Goal: Check status: Check status

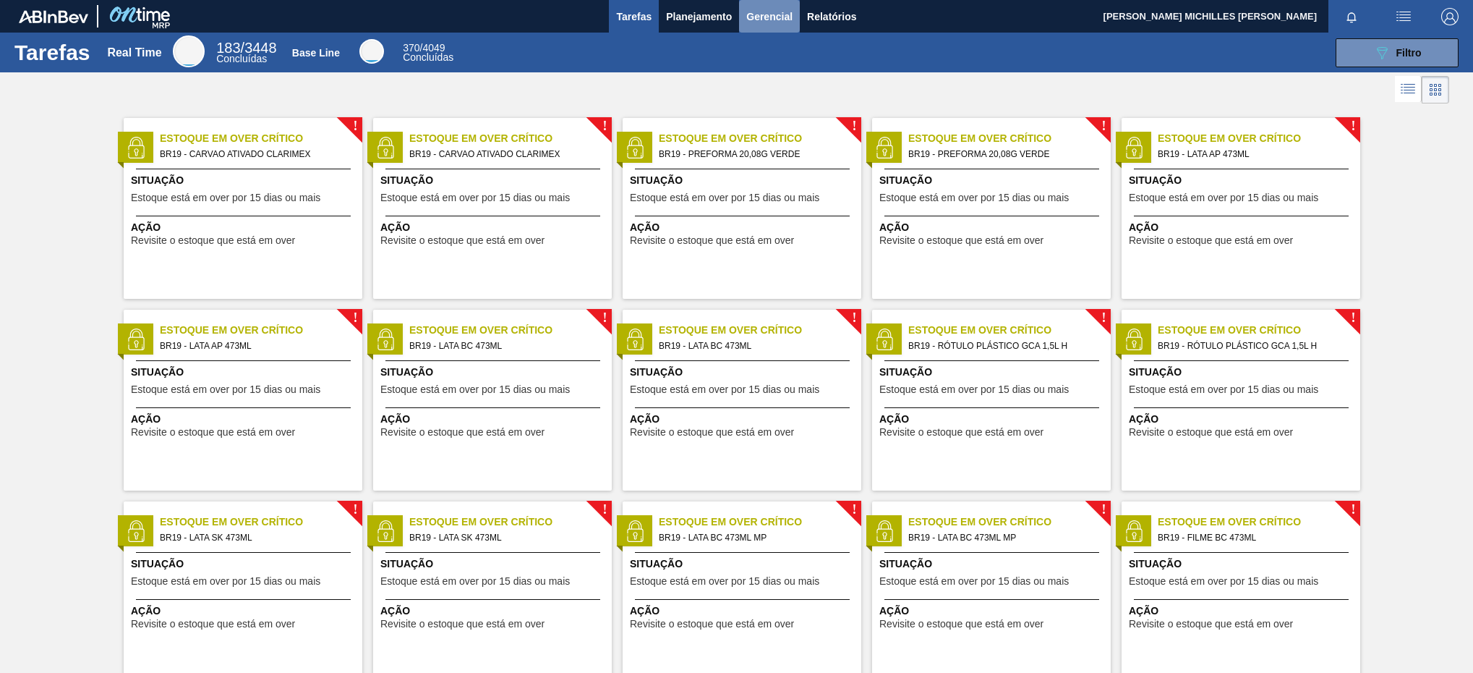
click at [771, 26] on button "Gerencial" at bounding box center [769, 16] width 61 height 33
click at [686, 13] on div at bounding box center [736, 336] width 1473 height 673
click at [694, 18] on span "Planejamento" at bounding box center [699, 16] width 66 height 17
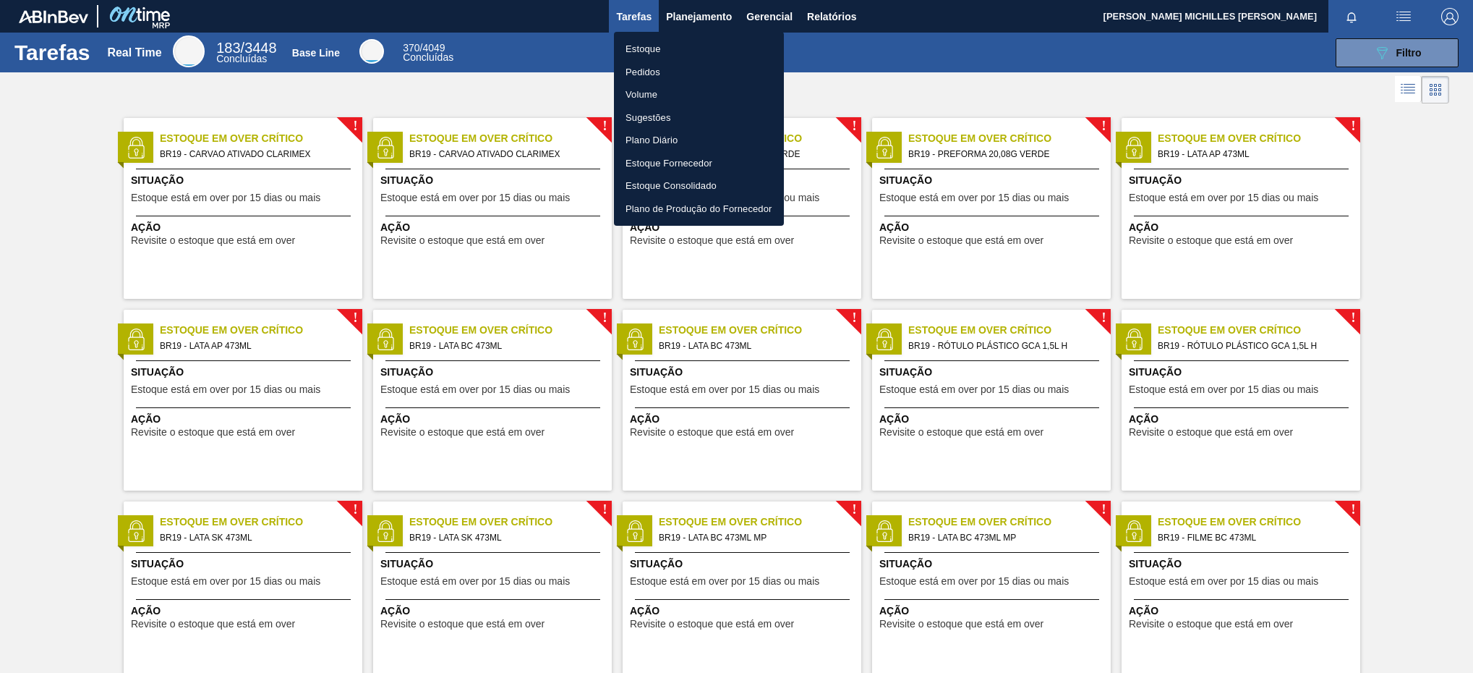
click at [703, 48] on li "Estoque" at bounding box center [699, 49] width 170 height 23
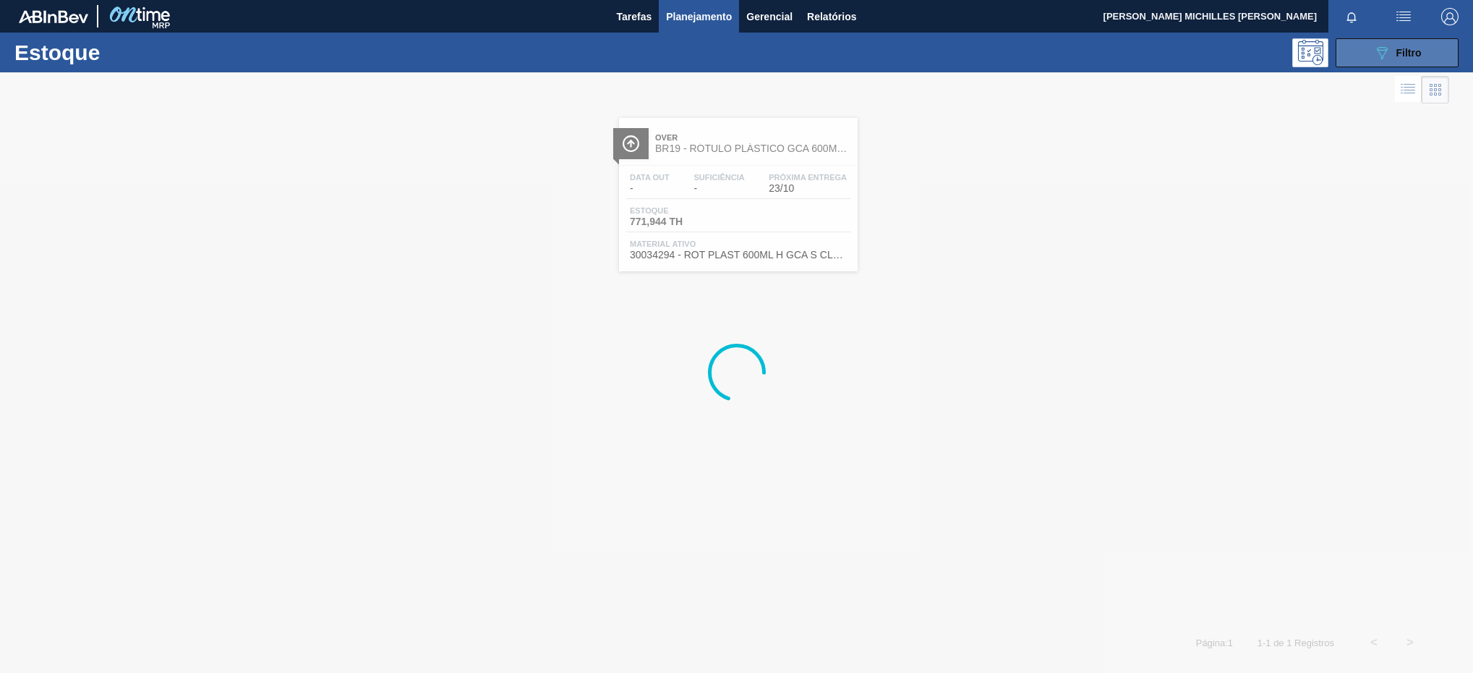
click at [1419, 52] on span "Filtro" at bounding box center [1409, 53] width 25 height 12
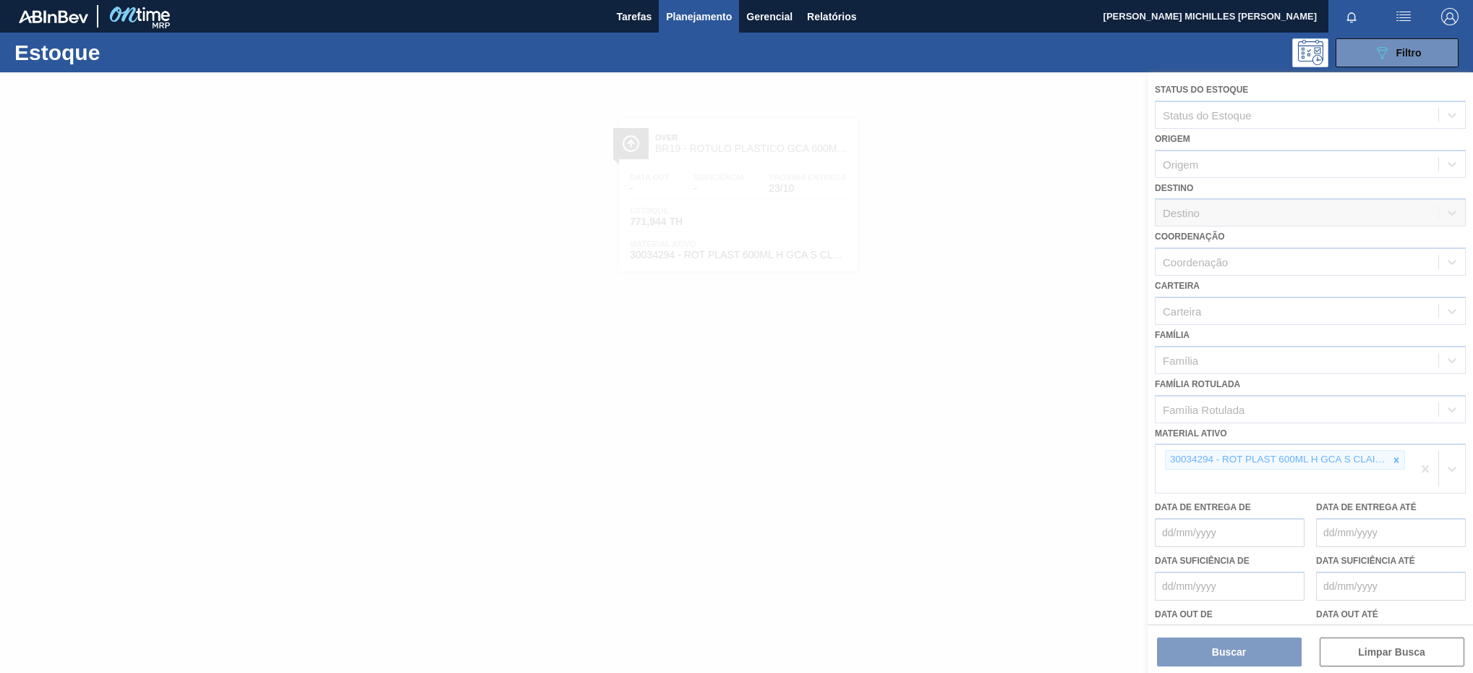
click at [1397, 459] on div at bounding box center [736, 372] width 1473 height 600
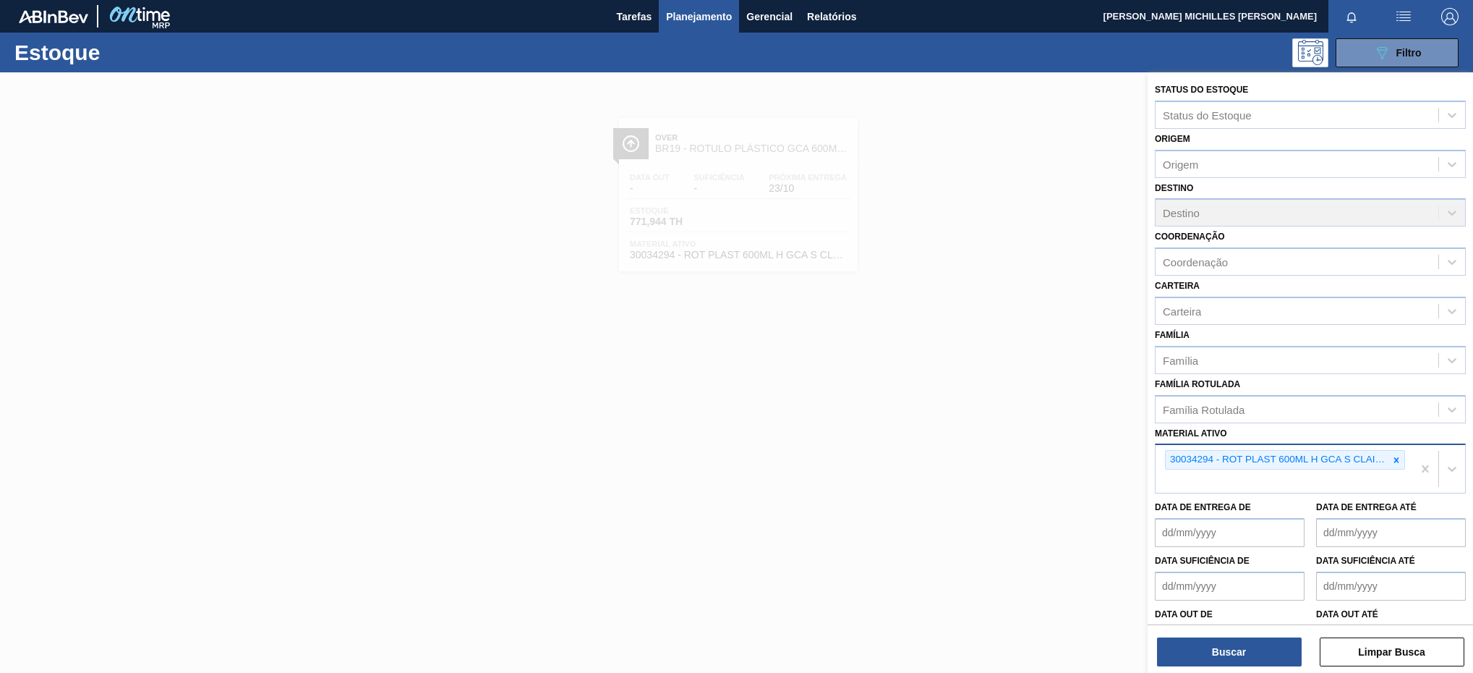
click at [1392, 456] on icon at bounding box center [1397, 460] width 10 height 10
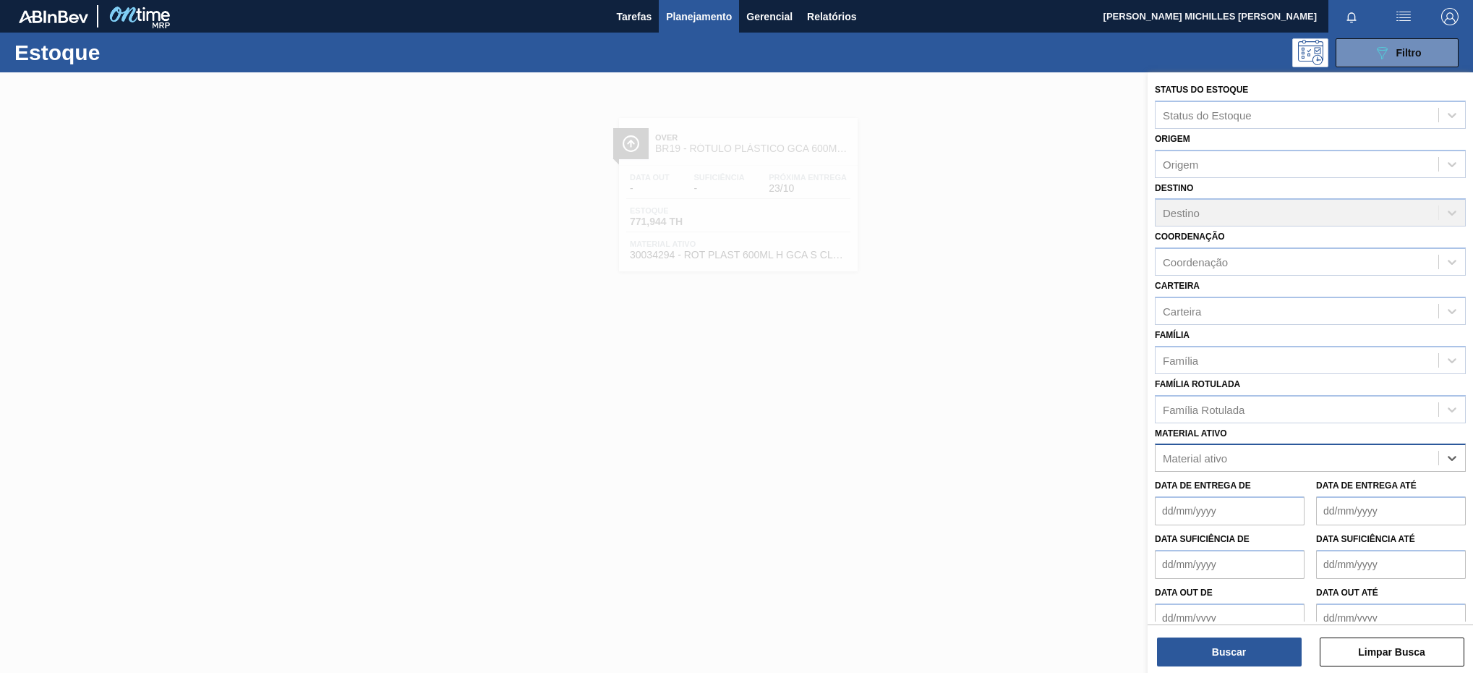
paste ativo "30003513"
type ativo "30003513"
click at [1298, 488] on div "30003513 - ACUCAR;CRISTAL;;" at bounding box center [1310, 493] width 311 height 27
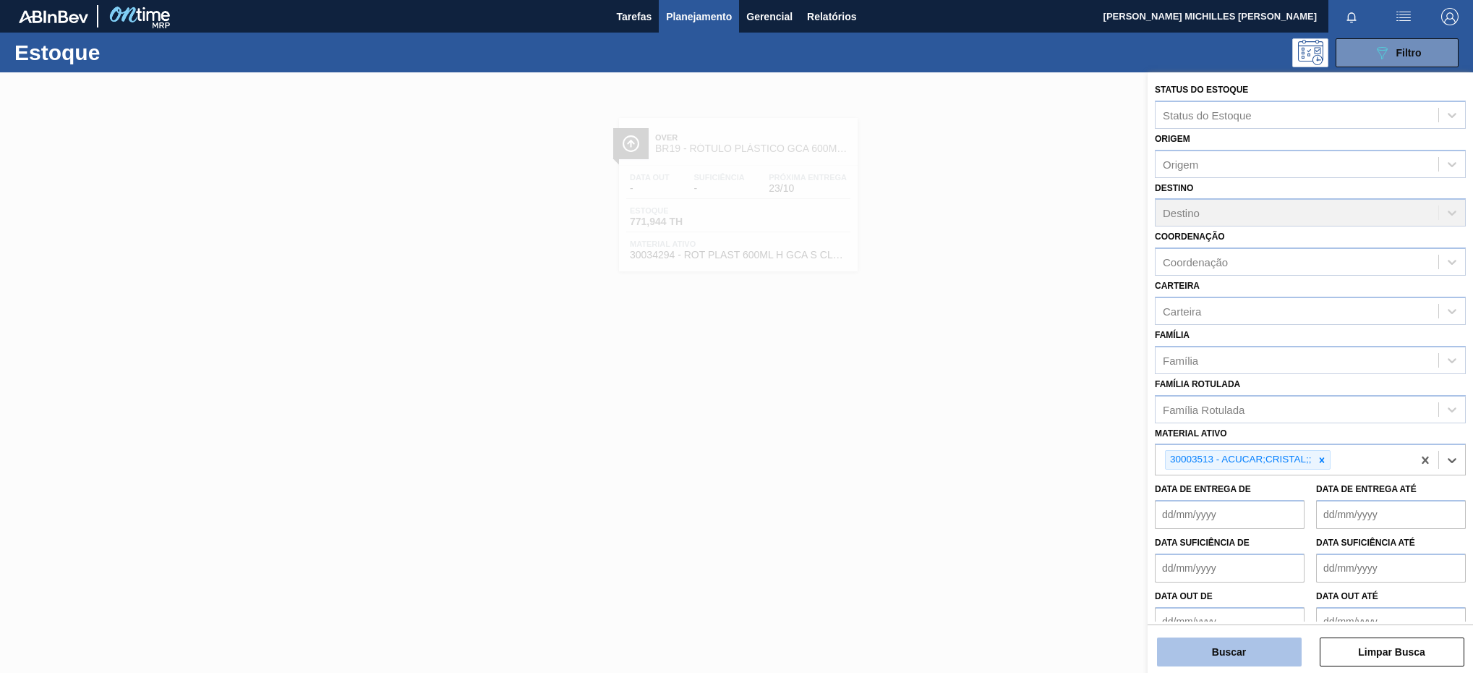
click at [1242, 649] on button "Buscar" at bounding box center [1229, 651] width 145 height 29
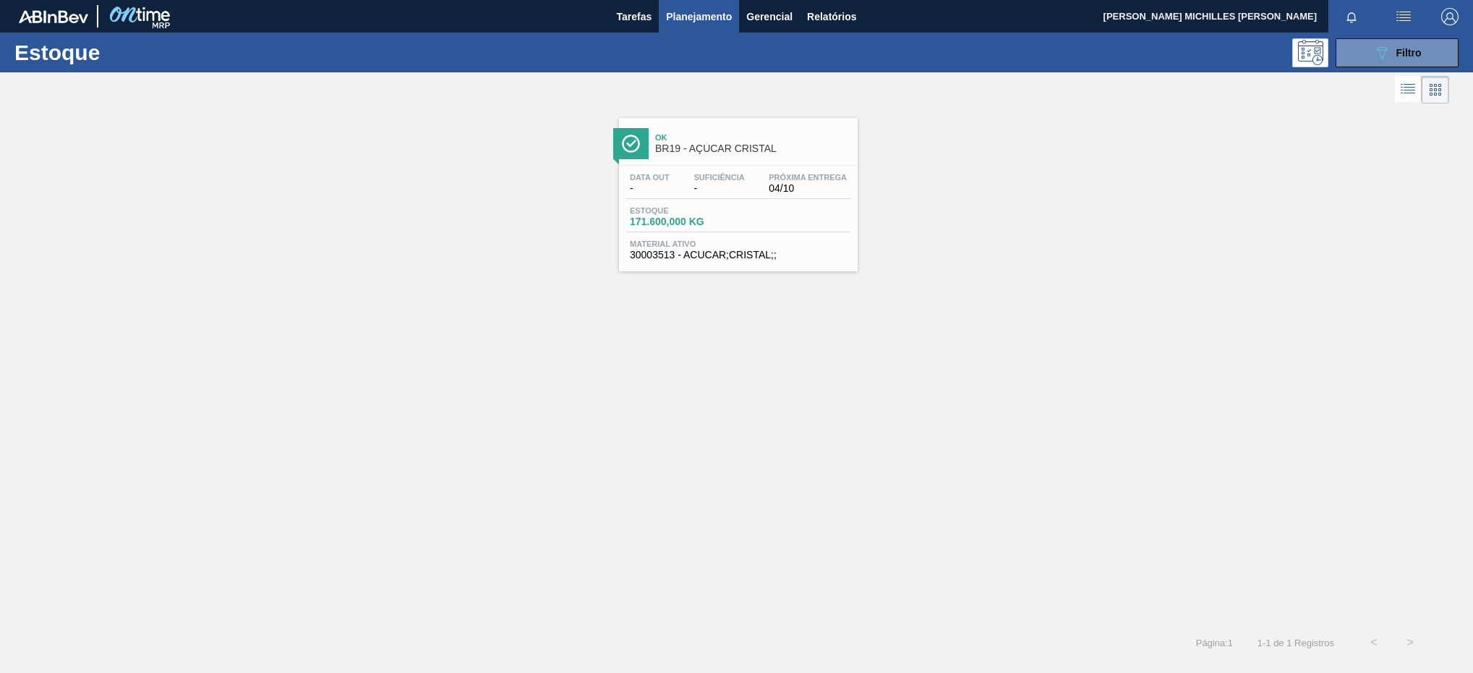
click at [729, 178] on span "Suficiência" at bounding box center [719, 177] width 51 height 9
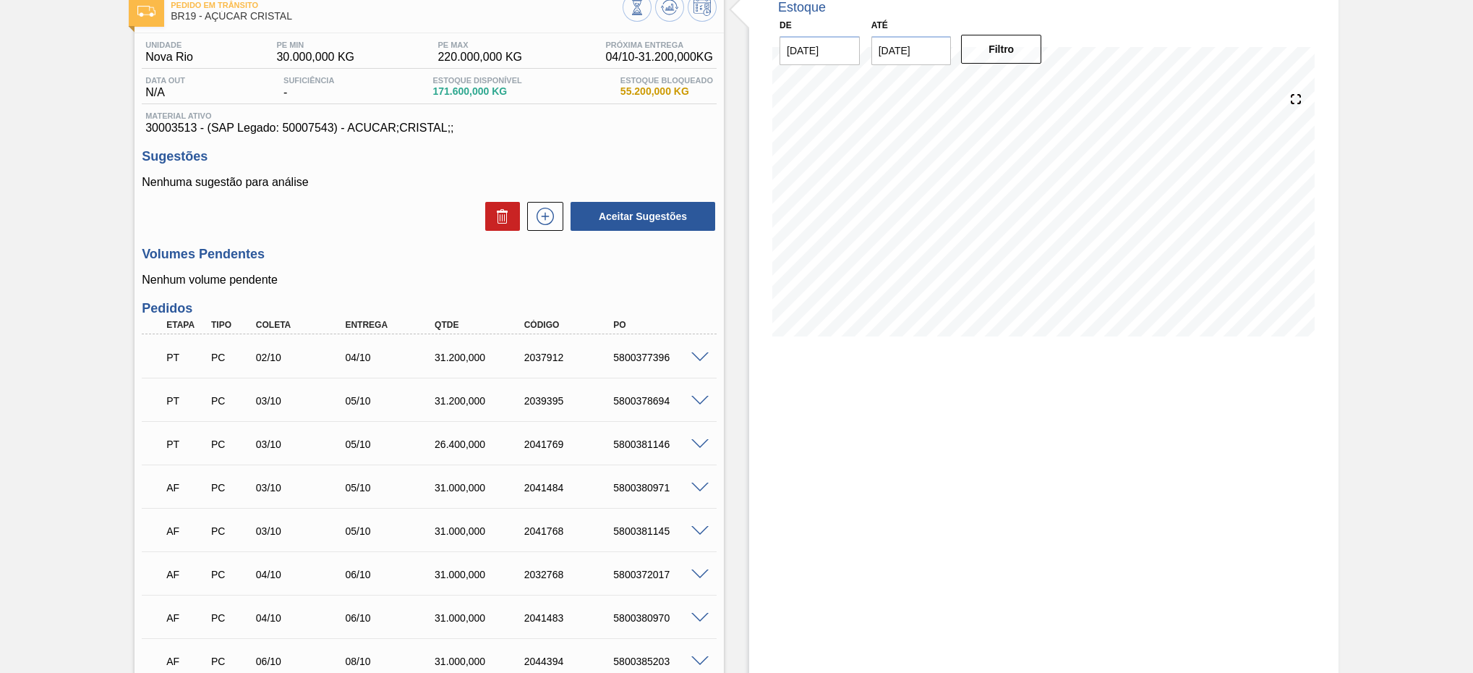
scroll to position [195, 0]
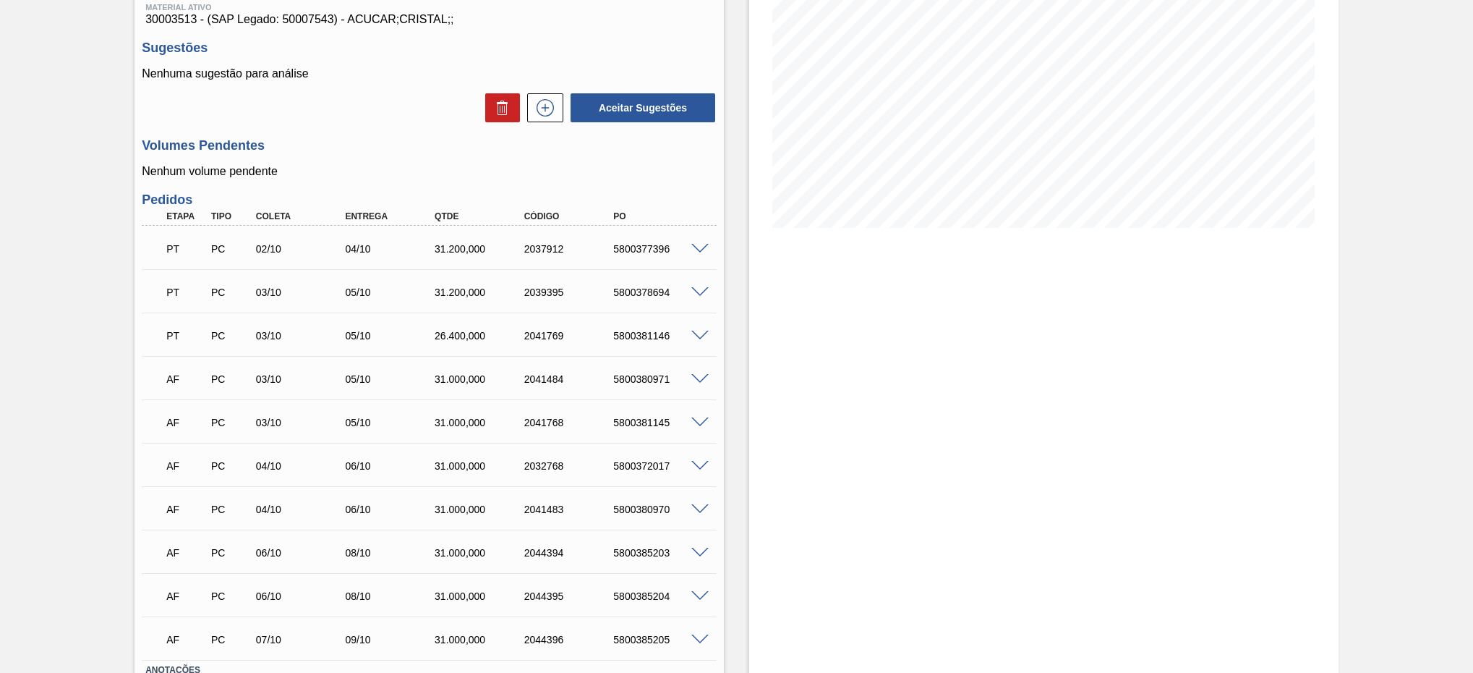
click at [703, 296] on span at bounding box center [699, 292] width 17 height 11
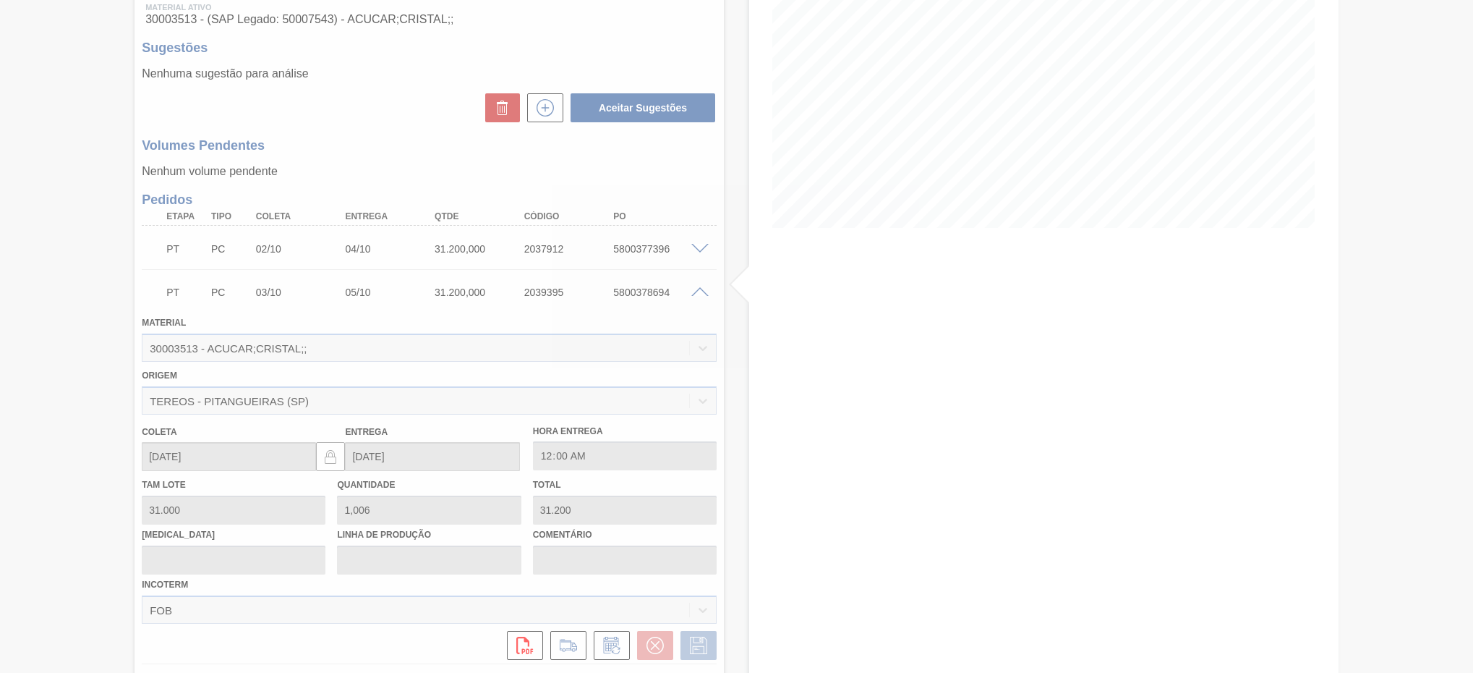
click at [780, 298] on div at bounding box center [736, 336] width 1473 height 673
click at [701, 295] on div at bounding box center [736, 336] width 1473 height 673
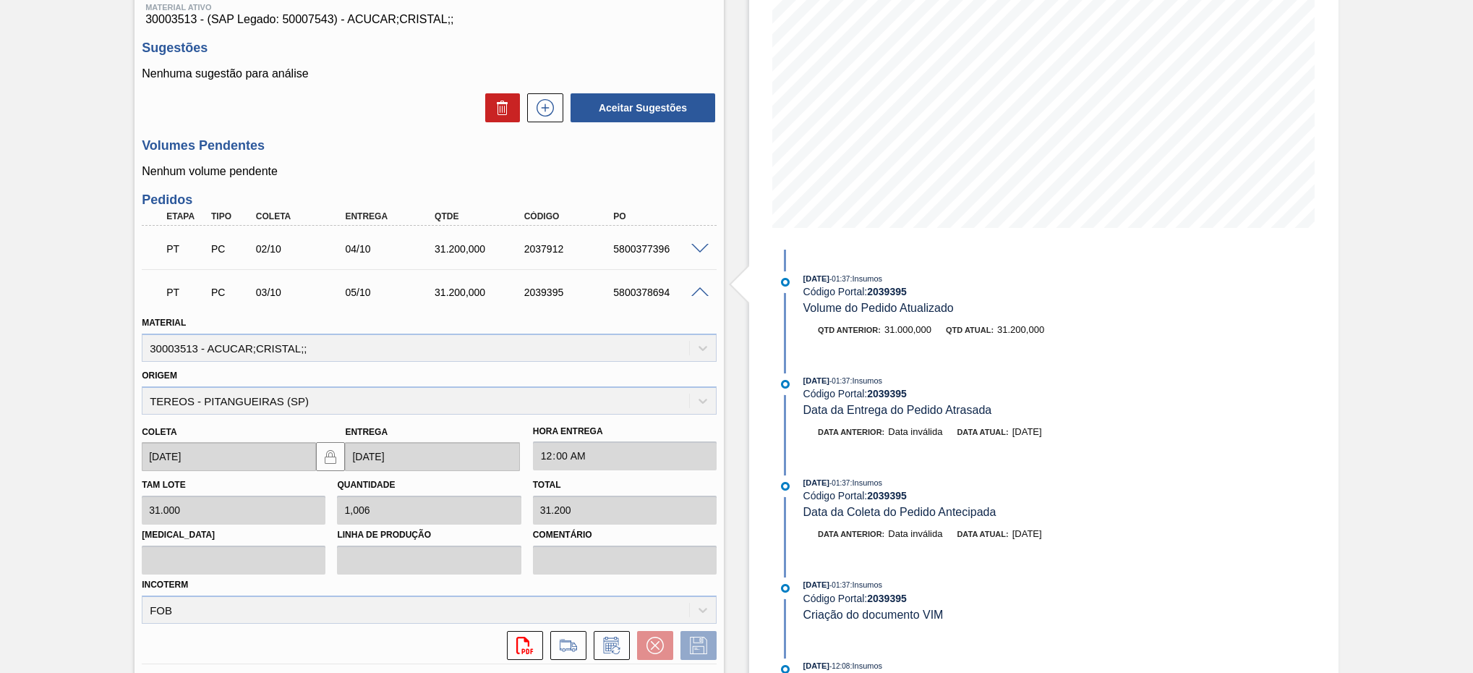
click at [705, 289] on div at bounding box center [702, 291] width 29 height 11
click at [705, 291] on span at bounding box center [699, 292] width 17 height 11
